Goal: Find specific page/section: Find specific page/section

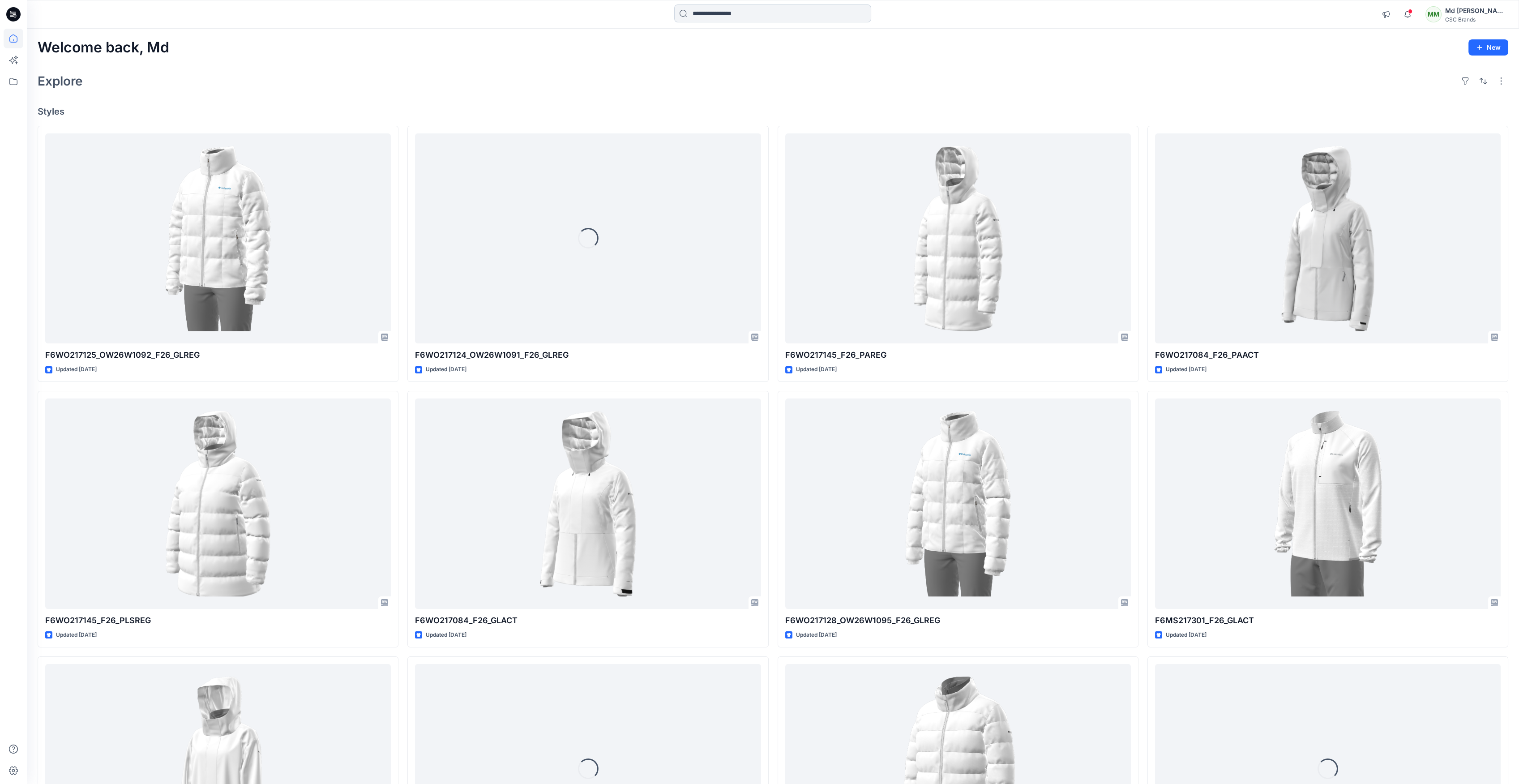
click at [738, 15] on input at bounding box center [772, 13] width 197 height 18
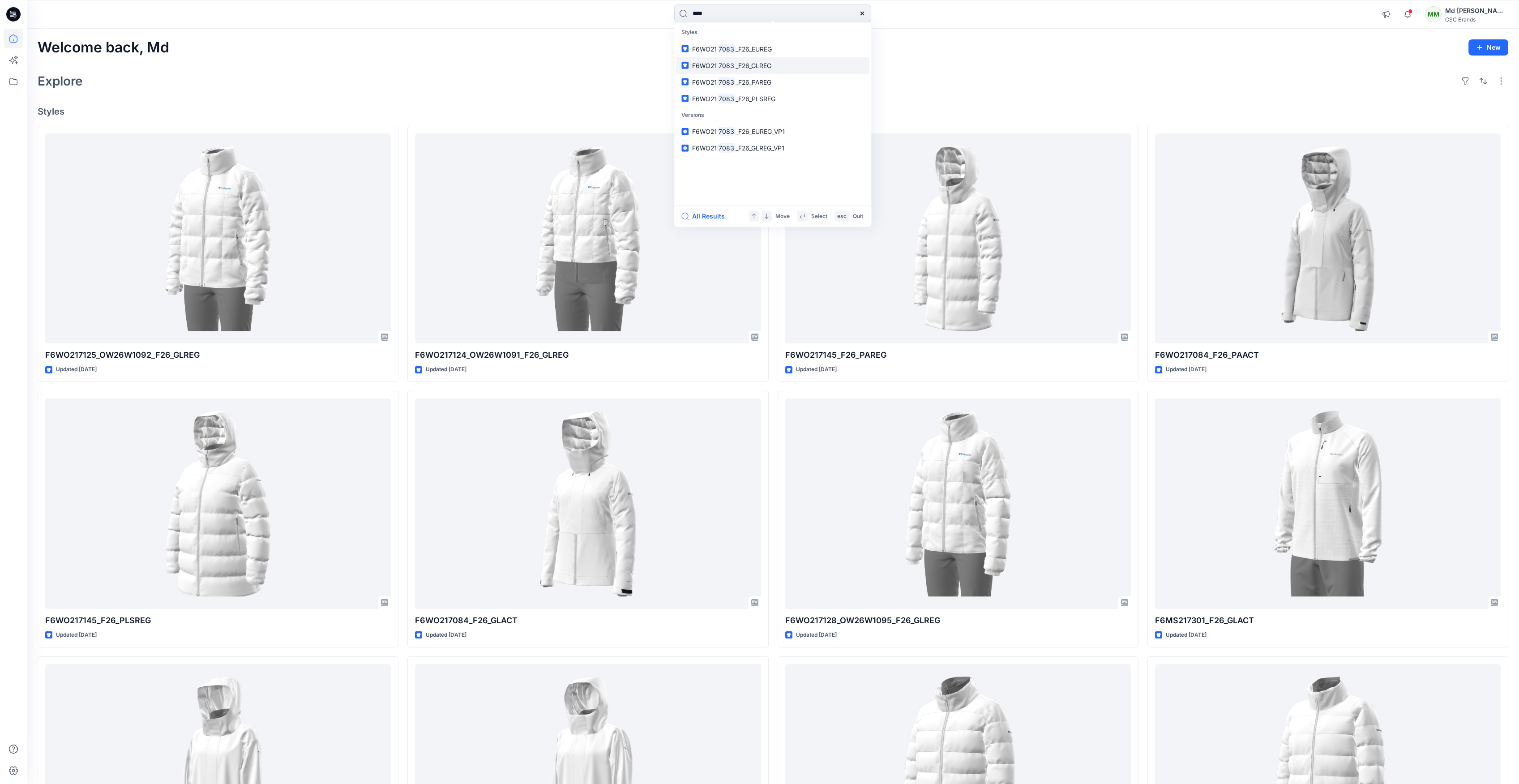
type input "****"
click at [778, 61] on link "F6WO21 7083 _F26_GLREG" at bounding box center [772, 64] width 193 height 16
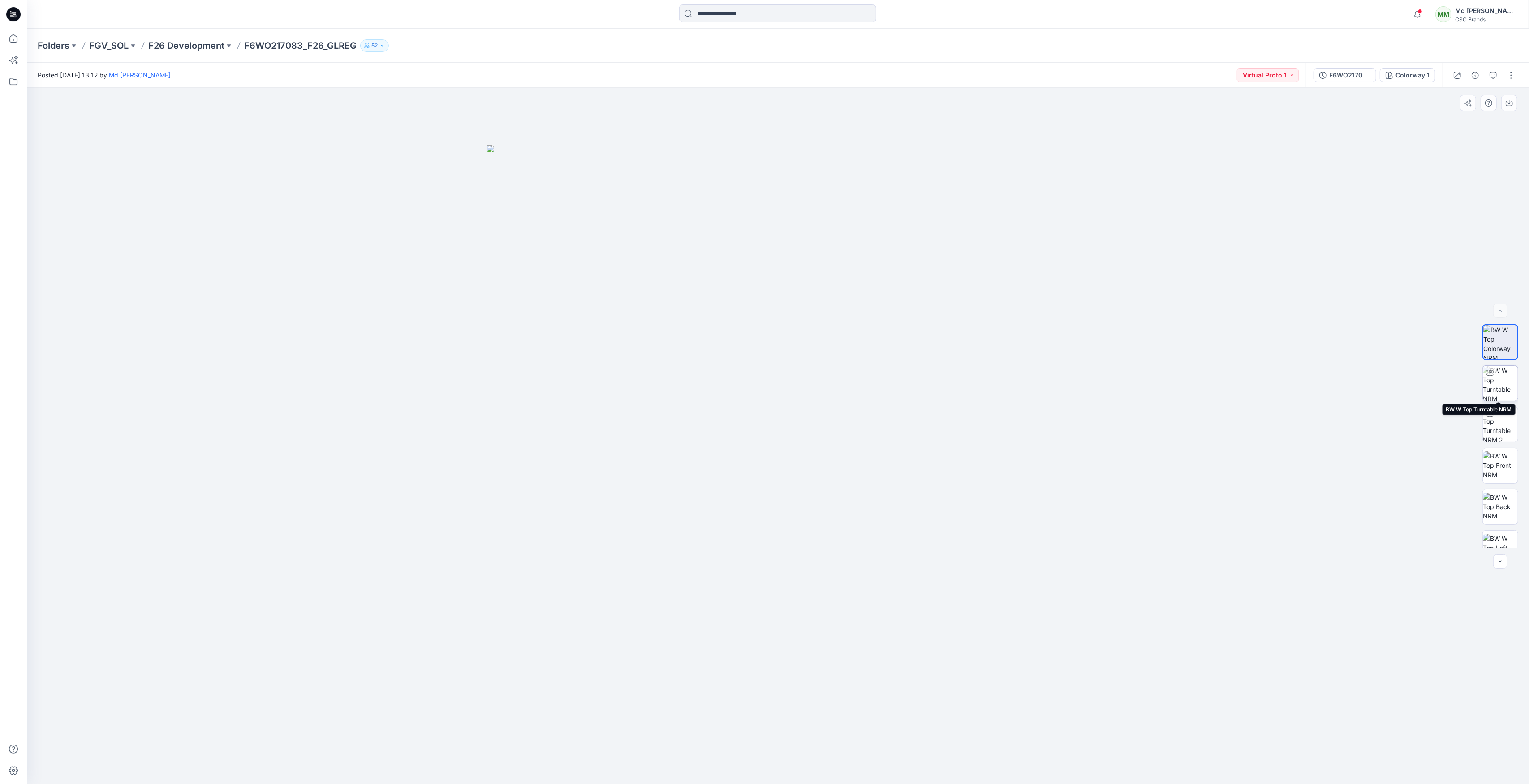
click at [1494, 378] on img at bounding box center [1500, 383] width 35 height 35
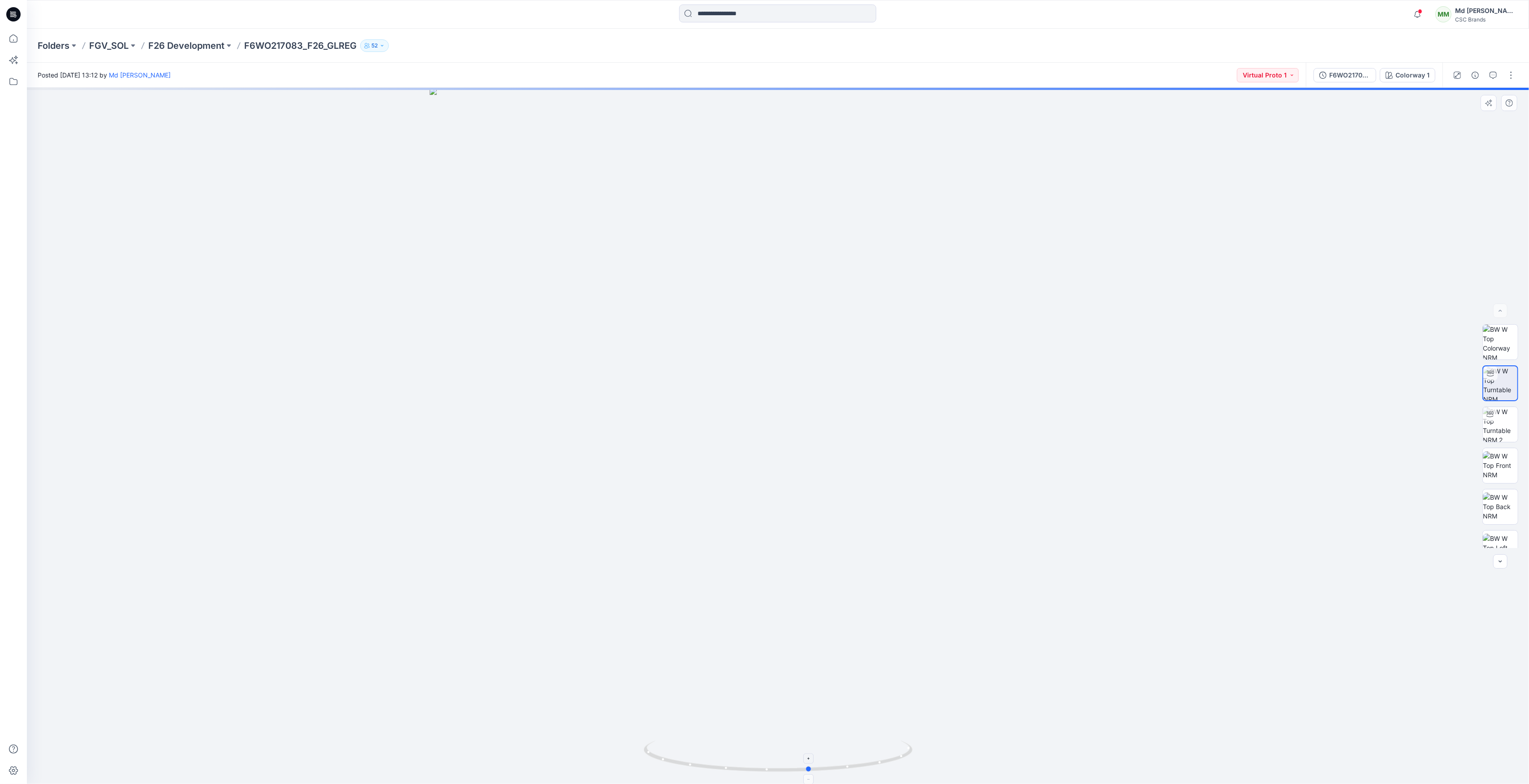
drag, startPoint x: 781, startPoint y: 772, endPoint x: 813, endPoint y: 772, distance: 32.0
click at [813, 772] on icon at bounding box center [779, 757] width 271 height 34
drag, startPoint x: 813, startPoint y: 772, endPoint x: 831, endPoint y: 771, distance: 18.0
click at [831, 771] on icon at bounding box center [779, 757] width 271 height 34
drag, startPoint x: 831, startPoint y: 771, endPoint x: 791, endPoint y: 745, distance: 47.7
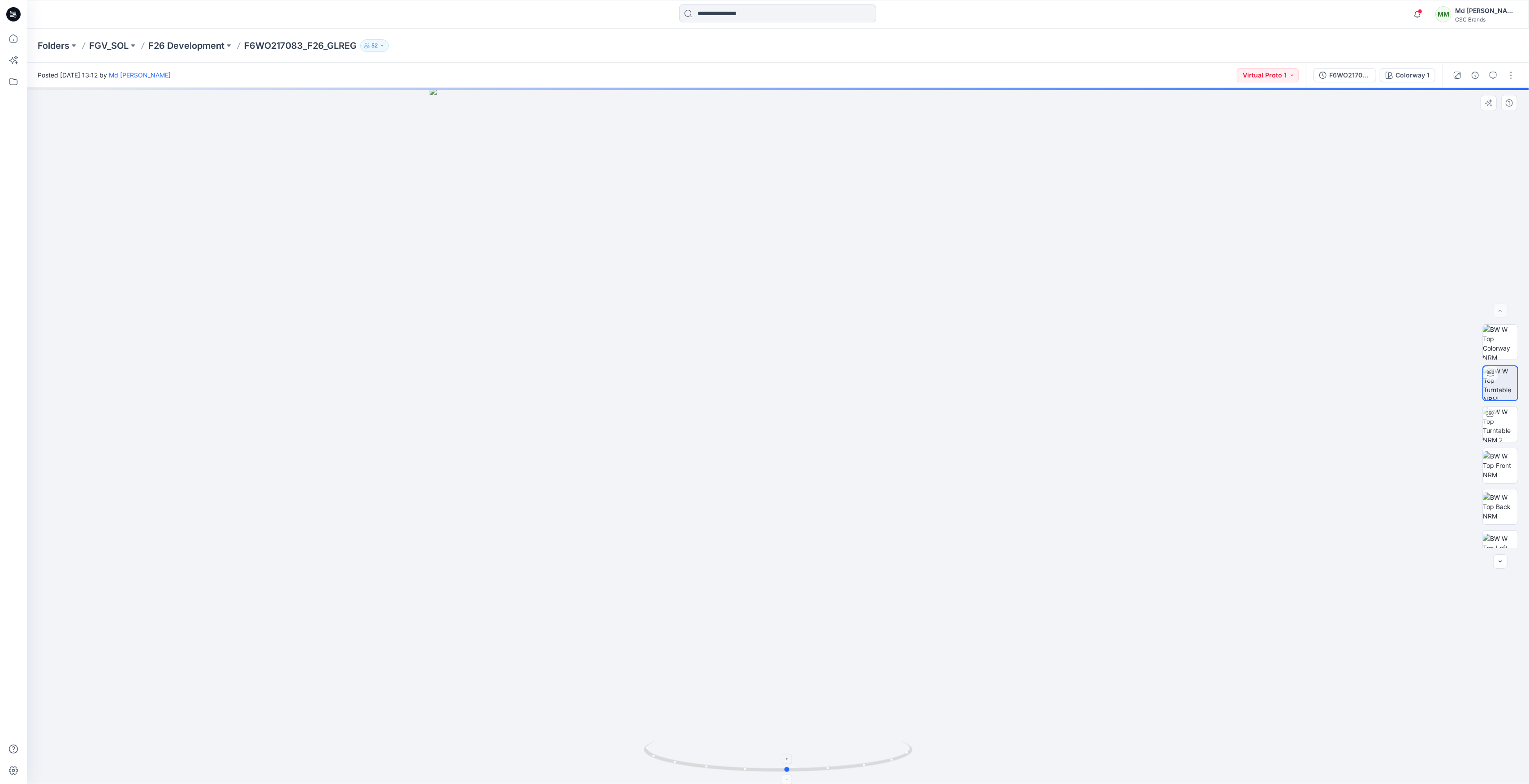
click at [791, 745] on icon at bounding box center [779, 757] width 271 height 34
drag, startPoint x: 790, startPoint y: 773, endPoint x: 811, endPoint y: 776, distance: 21.2
click at [811, 774] on icon at bounding box center [779, 757] width 271 height 34
drag, startPoint x: 808, startPoint y: 770, endPoint x: 738, endPoint y: 759, distance: 70.9
click at [739, 759] on icon at bounding box center [779, 757] width 271 height 34
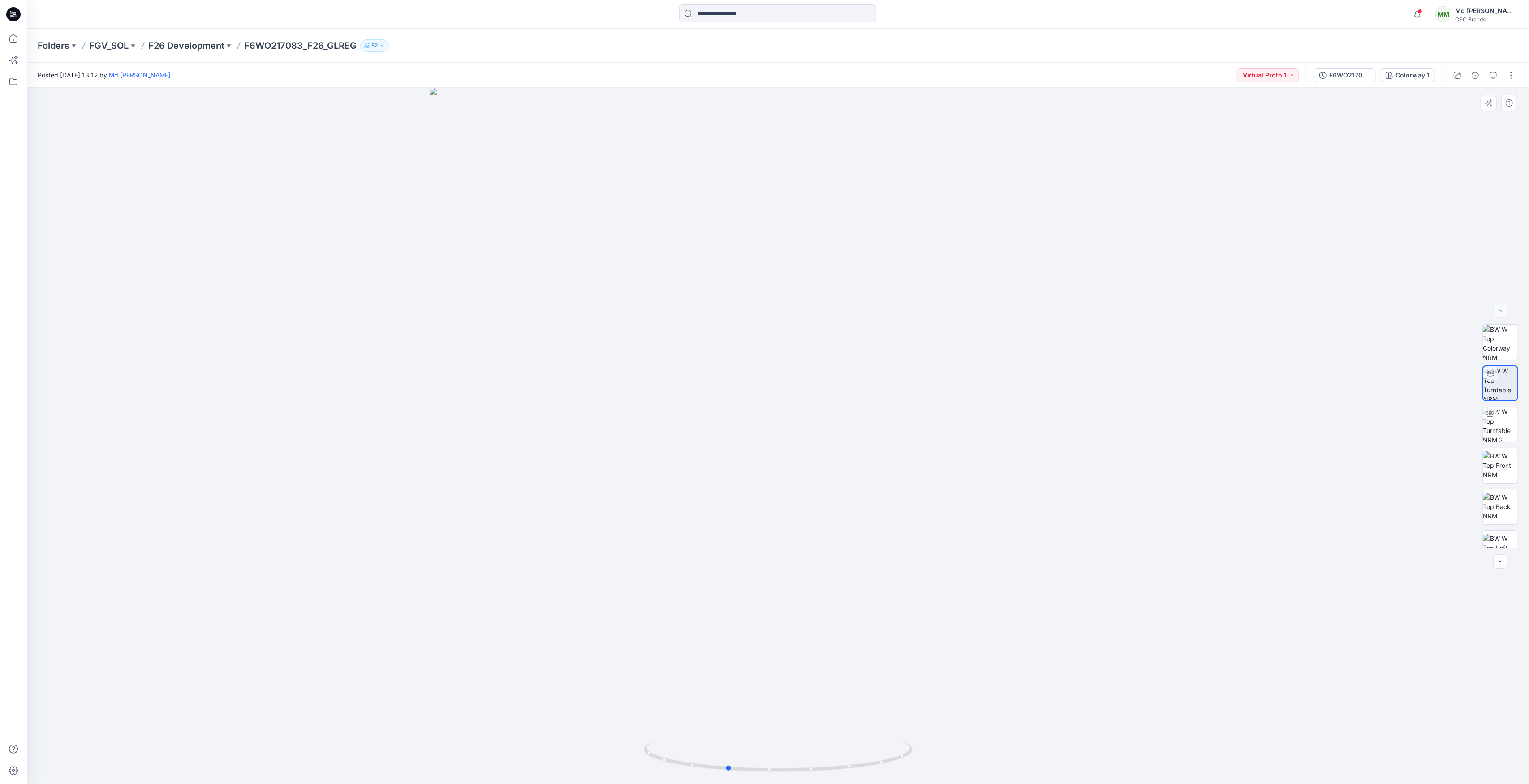
drag, startPoint x: 782, startPoint y: 773, endPoint x: 769, endPoint y: 782, distance: 15.8
click at [769, 782] on div at bounding box center [777, 435] width 1502 height 697
drag, startPoint x: 788, startPoint y: 772, endPoint x: 949, endPoint y: 772, distance: 161.0
click at [949, 772] on div at bounding box center [777, 435] width 1502 height 697
drag, startPoint x: 686, startPoint y: 767, endPoint x: 798, endPoint y: 776, distance: 112.4
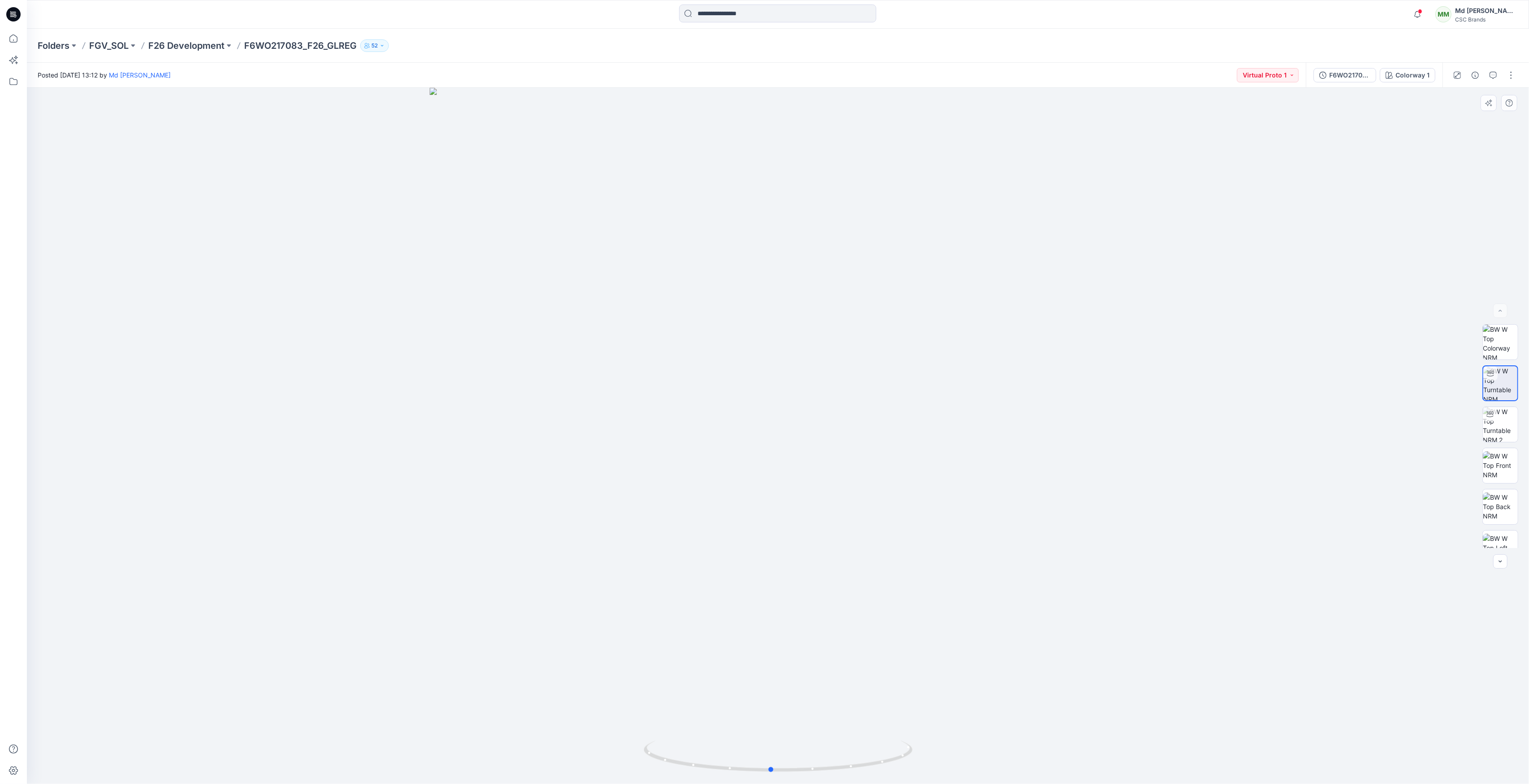
click at [798, 776] on div at bounding box center [777, 435] width 1502 height 697
